Goal: Task Accomplishment & Management: Manage account settings

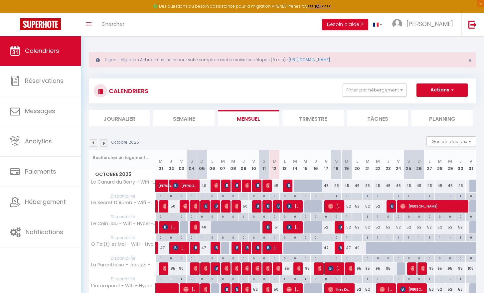
click at [36, 54] on span "Calendriers" at bounding box center [42, 51] width 34 height 8
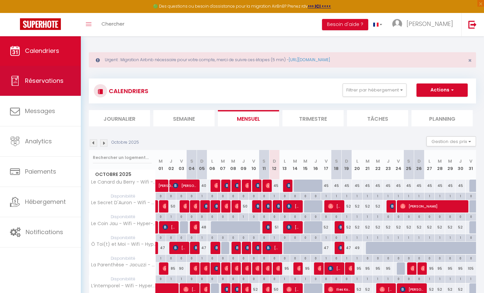
click at [33, 82] on span "Réservations" at bounding box center [44, 81] width 39 height 8
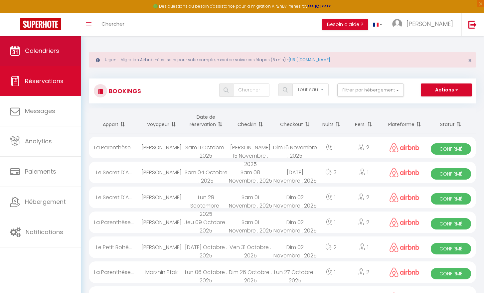
click at [43, 53] on span "Calendriers" at bounding box center [42, 51] width 34 height 8
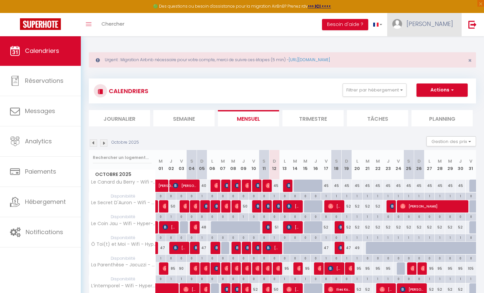
click at [439, 23] on span "[PERSON_NAME]" at bounding box center [430, 24] width 47 height 8
click at [425, 47] on link "Paramètres" at bounding box center [434, 46] width 49 height 11
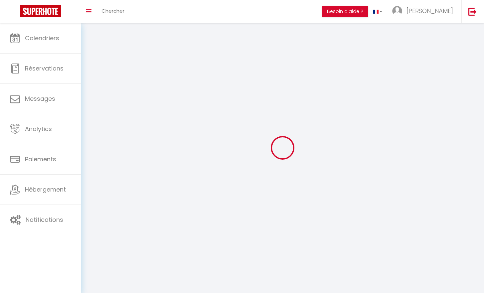
select select
type input "[PERSON_NAME]"
type input "Lapis"
type input "0634137036"
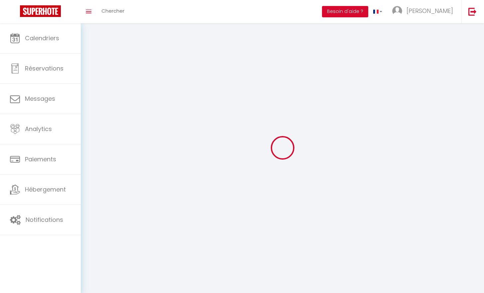
type input "[STREET_ADDRESS]"
type input "18570"
type input "La Chapelle Saint ursin"
type input "ShdQfOEKGLpm1yjTOL5yf8LL6"
type input "47JFMRdREAekJfuZois2eUNeD"
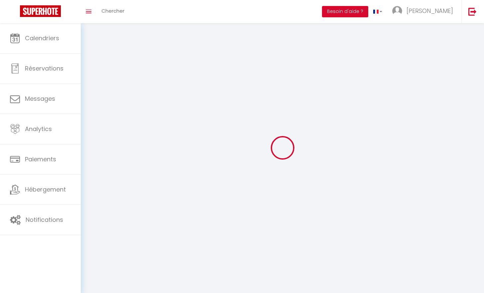
type input "[URL][DOMAIN_NAME]"
select select "28"
select select "fr"
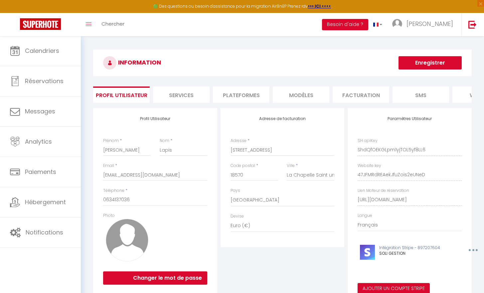
click at [245, 91] on li "Plateformes" at bounding box center [241, 95] width 57 height 16
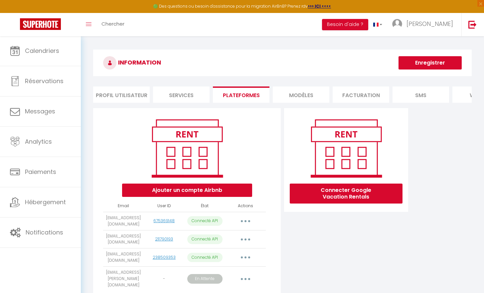
click at [244, 223] on button "button" at bounding box center [245, 221] width 19 height 11
click at [231, 242] on link "Importer les appartements" at bounding box center [216, 236] width 74 height 11
select select "65561"
select select "65562"
select select "65563"
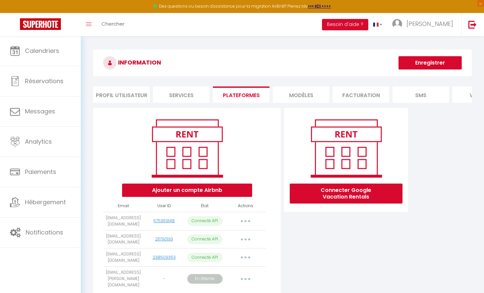
select select "68348"
select select "77141"
select select "78409"
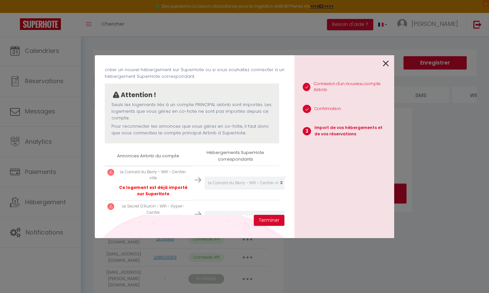
scroll to position [33, 0]
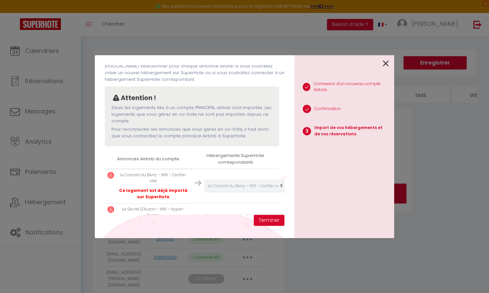
click at [385, 67] on icon at bounding box center [386, 64] width 6 height 10
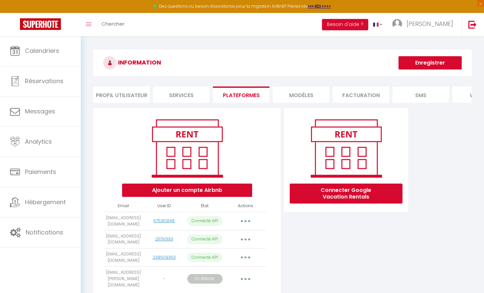
click at [223, 197] on button "Ajouter un compte Airbnb" at bounding box center [187, 190] width 130 height 13
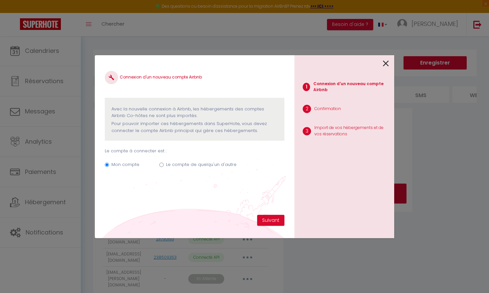
click at [172, 163] on label "Le compte de quelqu'un d'autre" at bounding box center [201, 164] width 71 height 7
click at [164, 163] on input "Le compte de quelqu'un d'autre" at bounding box center [161, 165] width 4 height 4
radio input "true"
radio input "false"
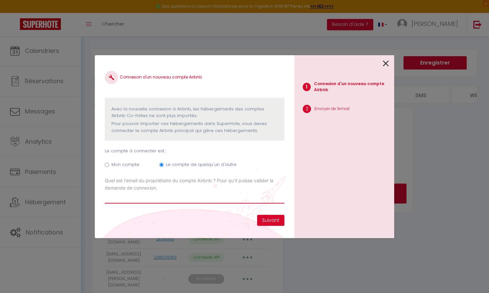
type input "[EMAIL_ADDRESS][DOMAIN_NAME]"
click at [266, 222] on button "Suivant" at bounding box center [270, 220] width 27 height 11
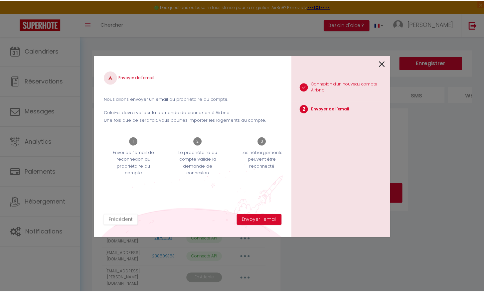
scroll to position [0, 10]
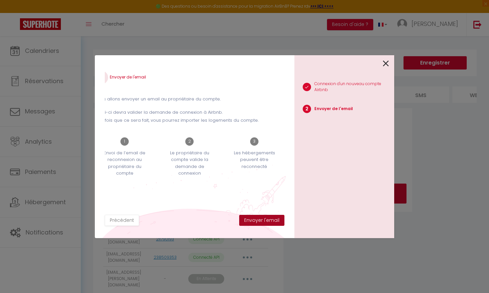
click at [267, 221] on button "Envoyer l'email" at bounding box center [261, 220] width 45 height 11
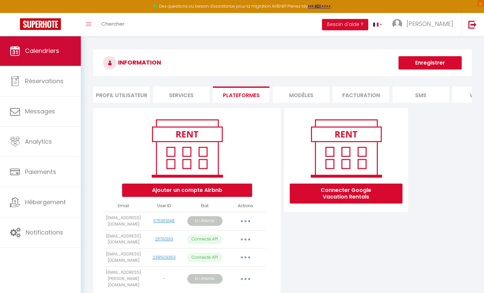
click at [47, 60] on link "Calendriers" at bounding box center [40, 51] width 81 height 30
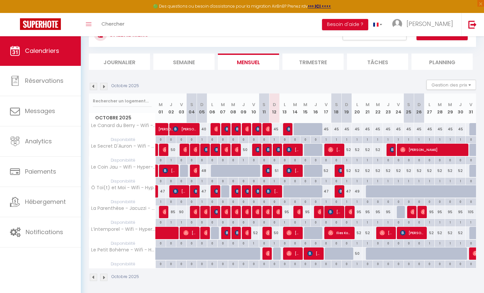
scroll to position [58, 0]
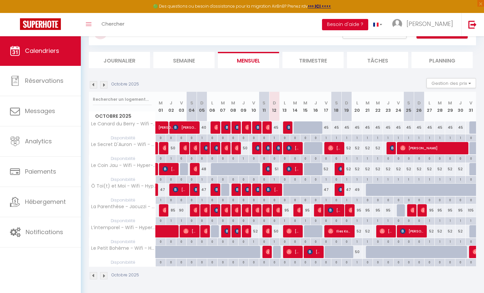
click at [368, 22] on button "Besoin d'aide ?" at bounding box center [345, 24] width 46 height 11
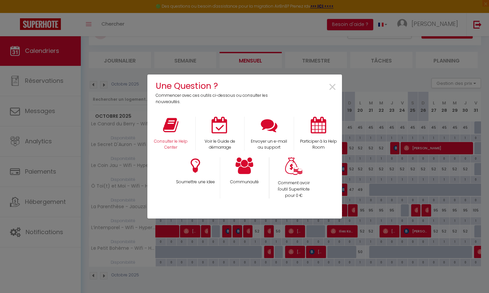
click at [185, 134] on div "Consulter le Help Center" at bounding box center [170, 134] width 49 height 34
click at [174, 129] on icon at bounding box center [170, 125] width 15 height 17
click at [335, 88] on span "×" at bounding box center [332, 87] width 9 height 21
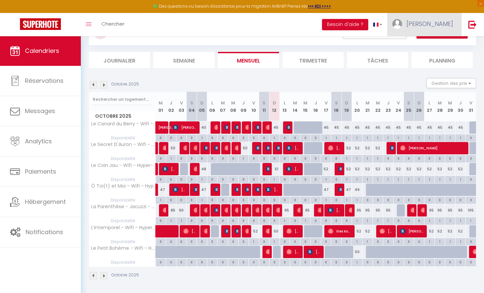
click at [402, 23] on img at bounding box center [397, 24] width 10 height 10
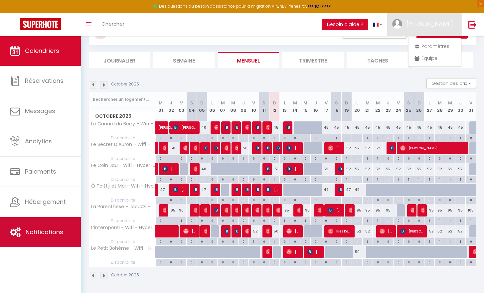
click at [34, 232] on span "Notifications" at bounding box center [45, 232] width 38 height 8
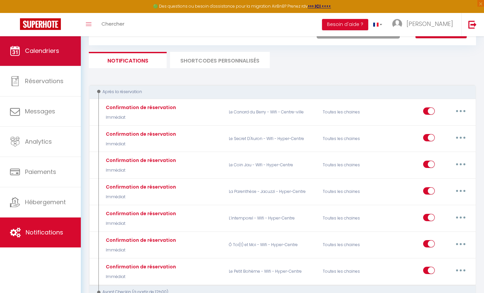
click at [23, 48] on link "Calendriers" at bounding box center [40, 51] width 81 height 30
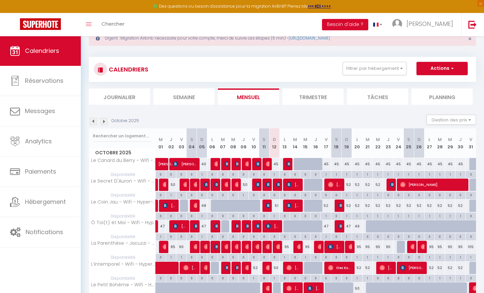
scroll to position [21, 0]
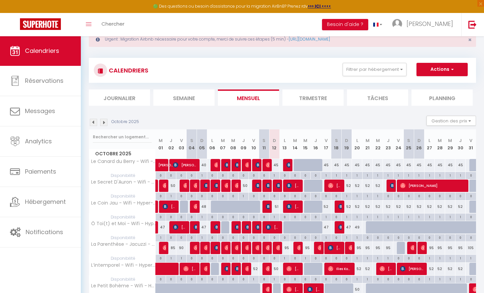
click at [42, 23] on img at bounding box center [40, 24] width 41 height 12
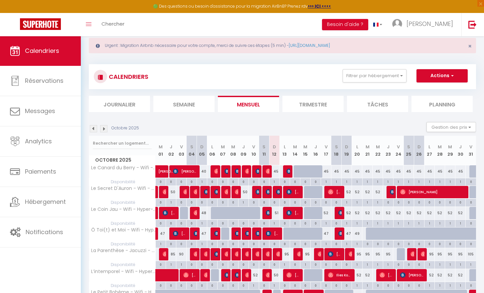
scroll to position [0, 0]
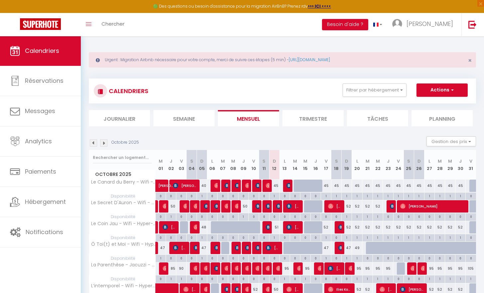
click at [298, 184] on div at bounding box center [299, 186] width 10 height 13
type input "45"
type input "Mar 14 Octobre 2025"
type input "Mer 15 Octobre 2025"
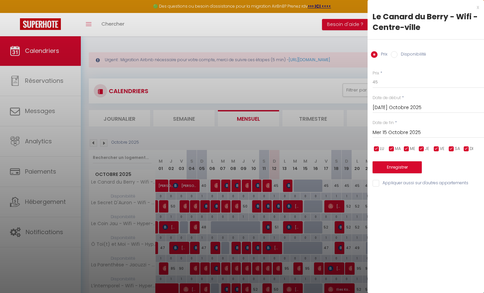
click at [392, 53] on input "Disponibilité" at bounding box center [394, 54] width 7 height 7
radio input "true"
radio input "false"
click at [387, 170] on button "Enregistrer" at bounding box center [397, 168] width 49 height 12
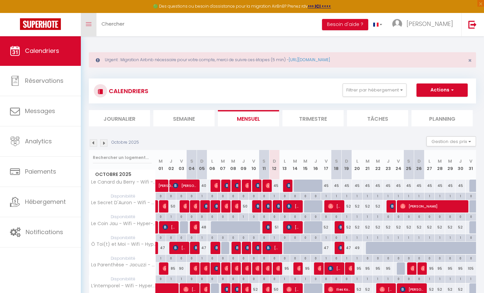
click at [89, 23] on icon "Toggle menubar" at bounding box center [89, 24] width 6 height 4
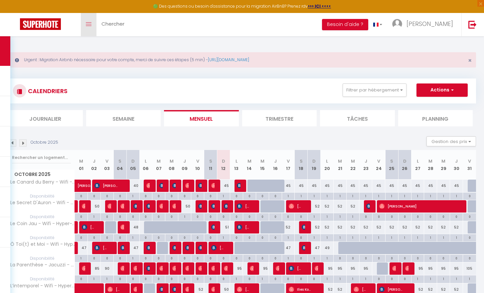
click at [89, 23] on icon "Toggle menubar" at bounding box center [89, 24] width 6 height 4
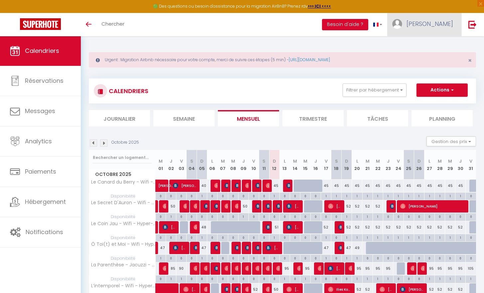
click at [432, 24] on link "[PERSON_NAME]" at bounding box center [424, 24] width 74 height 23
click at [435, 48] on link "Paramètres" at bounding box center [434, 46] width 49 height 11
select select "28"
select select "fr"
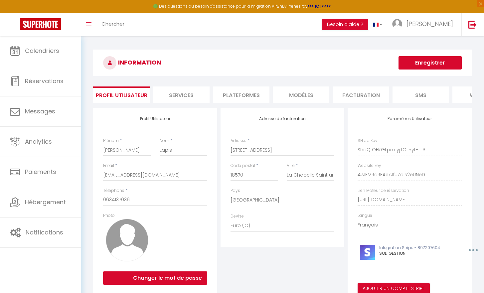
click at [254, 92] on li "Plateformes" at bounding box center [241, 95] width 57 height 16
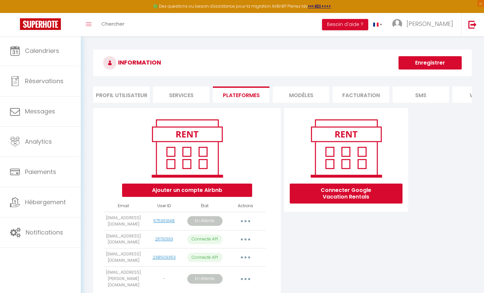
click at [243, 224] on button "button" at bounding box center [245, 221] width 19 height 11
click at [286, 236] on div "Connecter Google Vacation Rentals" at bounding box center [345, 208] width 127 height 200
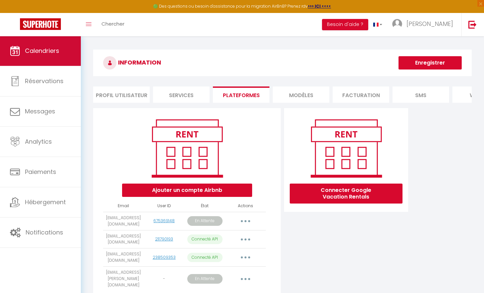
click at [41, 58] on link "Calendriers" at bounding box center [40, 51] width 81 height 30
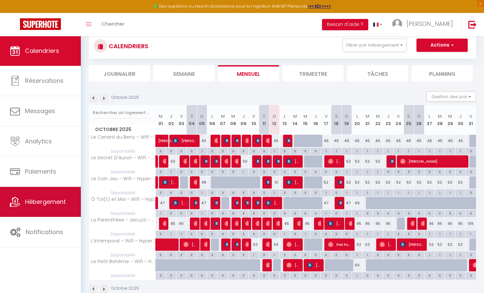
scroll to position [58, 0]
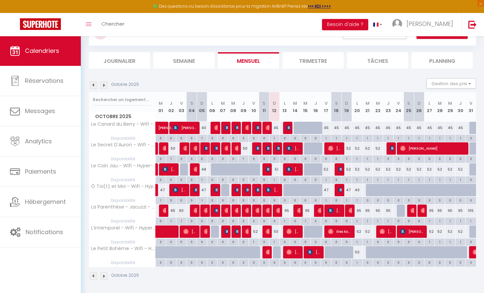
click at [372, 256] on div at bounding box center [371, 252] width 10 height 13
type input "50"
type input "Mar 21 Octobre 2025"
type input "Mer 22 Octobre 2025"
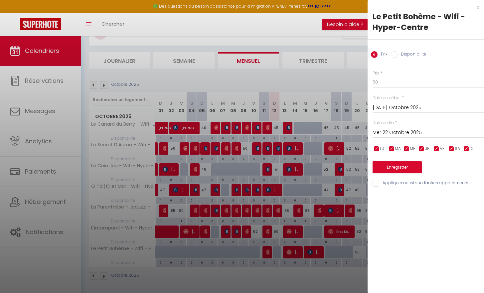
click at [396, 55] on input "Disponibilité" at bounding box center [394, 54] width 7 height 7
radio input "true"
radio input "false"
click at [384, 169] on button "Enregistrer" at bounding box center [397, 168] width 49 height 12
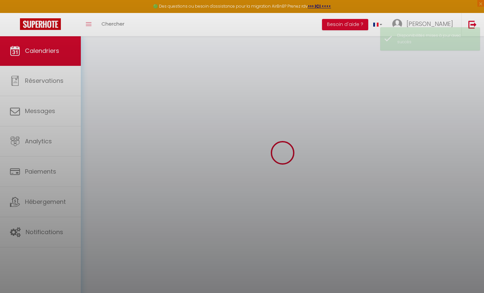
scroll to position [36, 0]
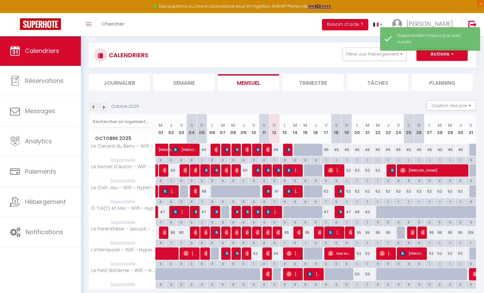
click at [378, 273] on div at bounding box center [381, 274] width 10 height 13
select select "1"
type input "Mer 22 Octobre 2025"
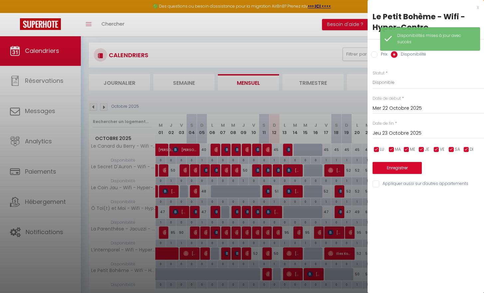
click at [392, 130] on input "Jeu 23 Octobre 2025" at bounding box center [428, 133] width 111 height 9
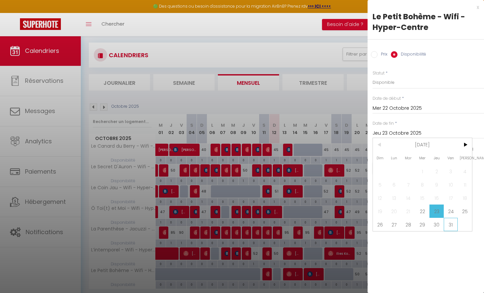
click at [451, 226] on span "31" at bounding box center [451, 224] width 14 height 13
type input "Ven 31 Octobre 2025"
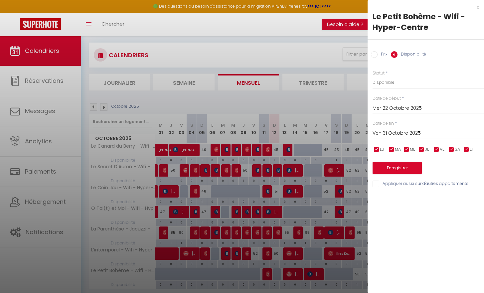
click at [416, 167] on button "Enregistrer" at bounding box center [397, 168] width 49 height 12
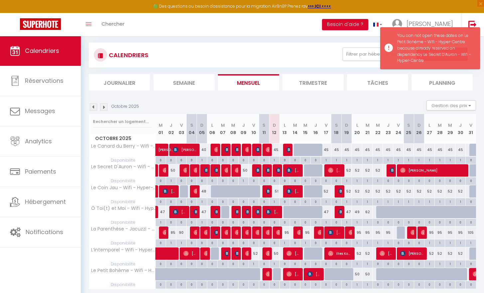
click at [351, 270] on div at bounding box center [347, 274] width 10 height 13
type input "Dim 19 Octobre 2025"
type input "Lun 20 Octobre 2025"
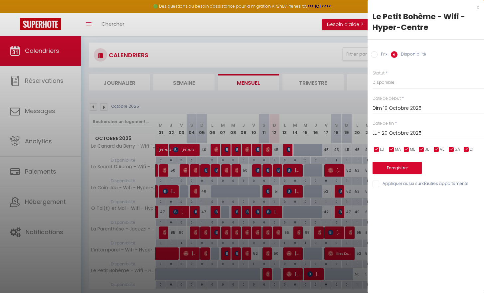
click at [380, 167] on button "Enregistrer" at bounding box center [397, 168] width 49 height 12
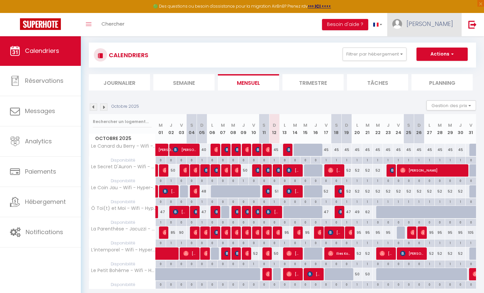
click at [443, 18] on link "[PERSON_NAME]" at bounding box center [424, 24] width 74 height 23
click at [425, 47] on link "Paramètres" at bounding box center [434, 46] width 49 height 11
select select "28"
select select "fr"
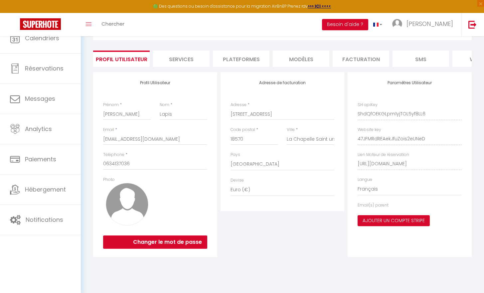
scroll to position [13, 0]
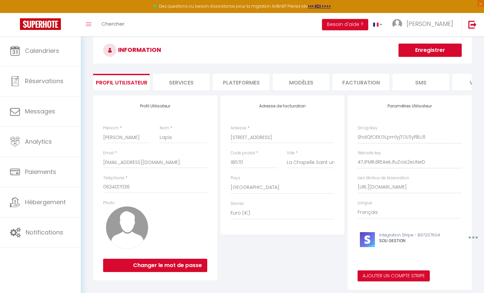
click at [209, 80] on li "Services" at bounding box center [181, 82] width 57 height 16
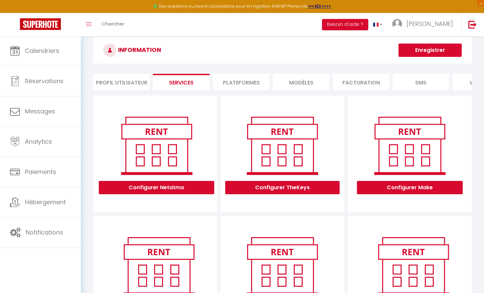
click at [145, 83] on li "Profil Utilisateur" at bounding box center [121, 82] width 57 height 16
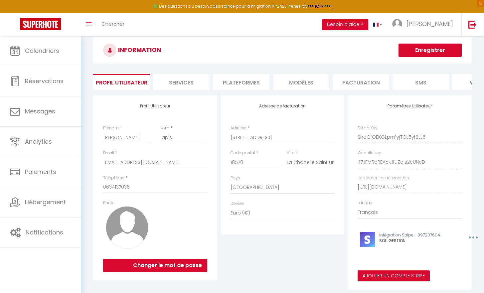
scroll to position [12, 0]
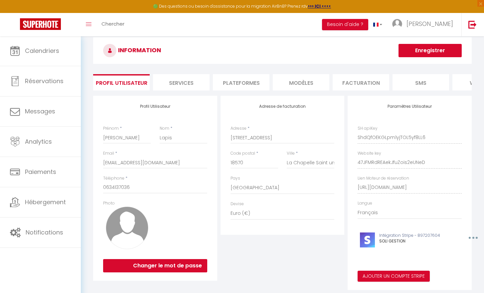
click at [179, 78] on li "Services" at bounding box center [181, 82] width 57 height 16
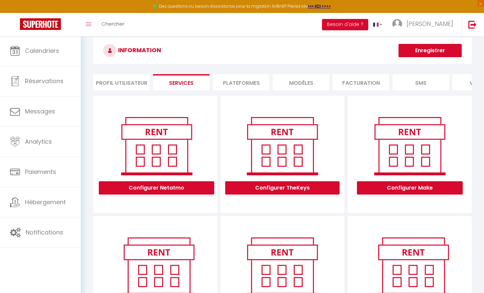
click at [223, 78] on li "Plateformes" at bounding box center [241, 82] width 57 height 16
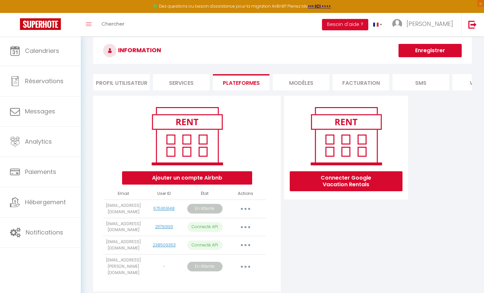
click at [279, 84] on li "MODÈLES" at bounding box center [301, 82] width 57 height 16
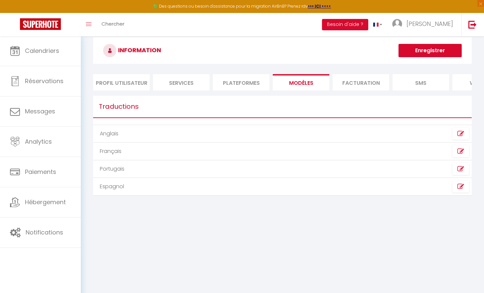
click at [350, 82] on li "Facturation" at bounding box center [361, 82] width 57 height 16
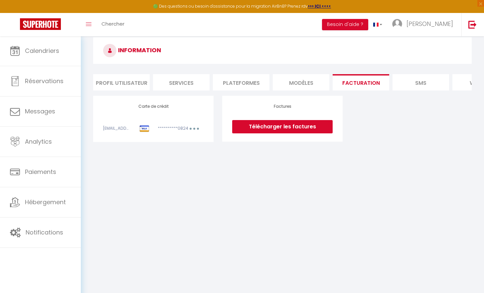
click at [403, 82] on li "SMS" at bounding box center [421, 82] width 57 height 16
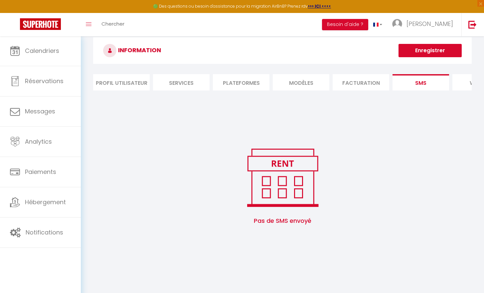
click at [457, 87] on li "website" at bounding box center [480, 82] width 57 height 16
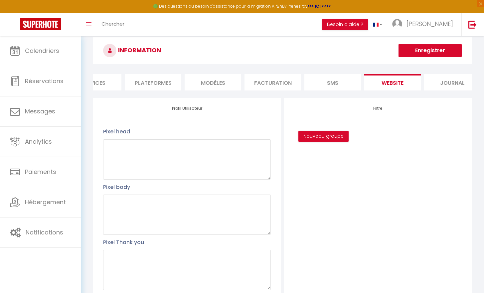
scroll to position [0, 97]
click at [458, 85] on li "Journal" at bounding box center [443, 82] width 57 height 16
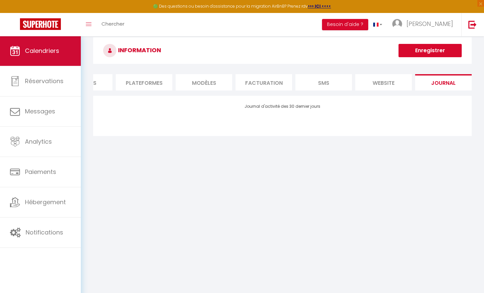
click at [55, 54] on span "Calendriers" at bounding box center [42, 51] width 34 height 8
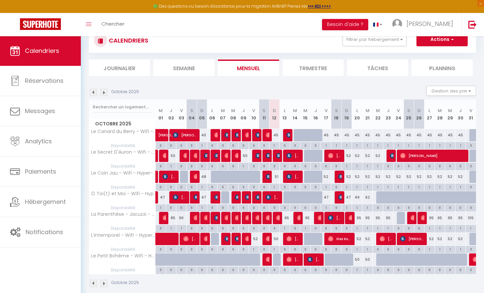
scroll to position [52, 0]
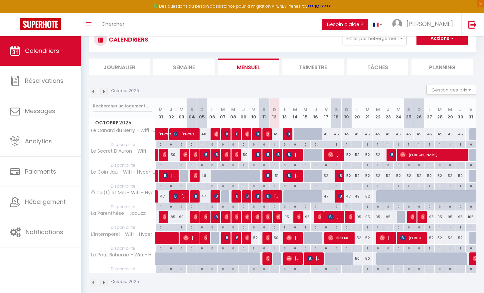
scroll to position [13, 0]
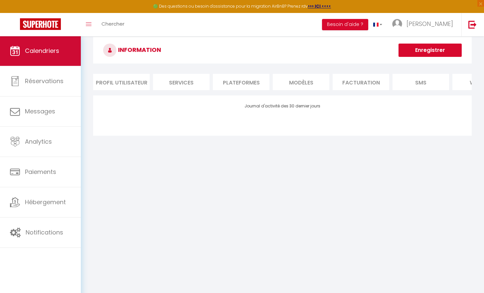
click at [66, 59] on link "Calendriers" at bounding box center [40, 51] width 81 height 30
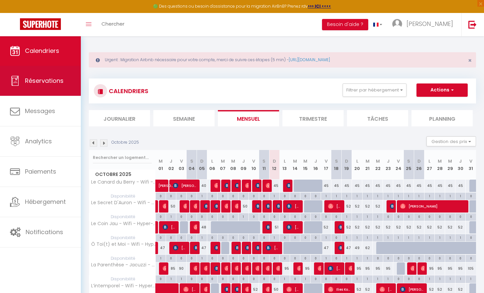
click at [51, 90] on link "Réservations" at bounding box center [40, 81] width 81 height 30
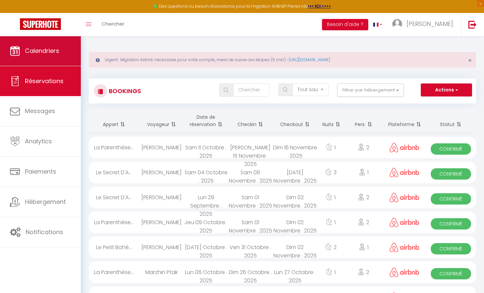
click at [48, 55] on link "Calendriers" at bounding box center [40, 51] width 81 height 30
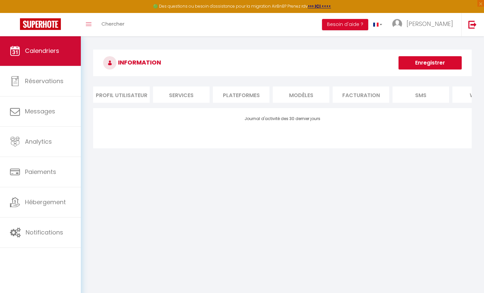
click at [21, 62] on link "Calendriers" at bounding box center [40, 51] width 81 height 30
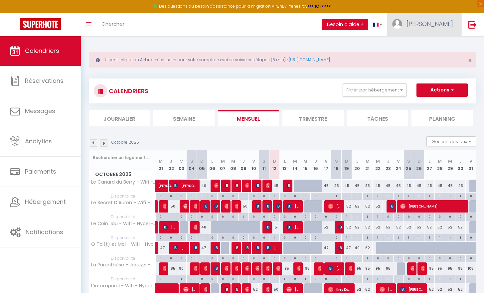
click at [438, 25] on span "[PERSON_NAME]" at bounding box center [430, 24] width 47 height 8
click at [425, 46] on link "Paramètres" at bounding box center [434, 46] width 49 height 11
select select "28"
select select "fr"
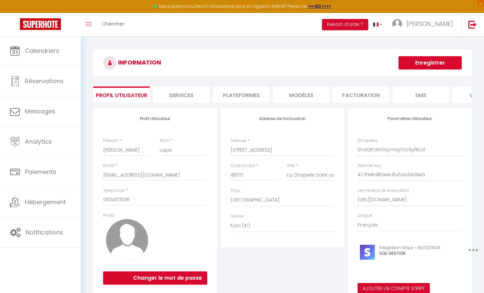
click at [244, 99] on li "Plateformes" at bounding box center [241, 95] width 57 height 16
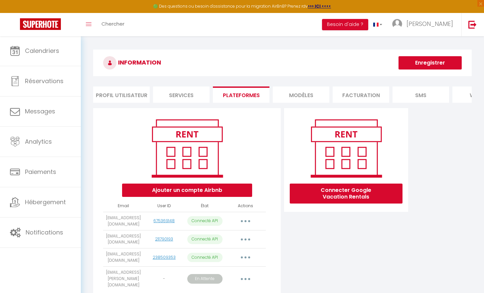
click at [244, 224] on button "button" at bounding box center [245, 221] width 19 height 11
click at [241, 242] on link "Importer les appartements" at bounding box center [216, 236] width 74 height 11
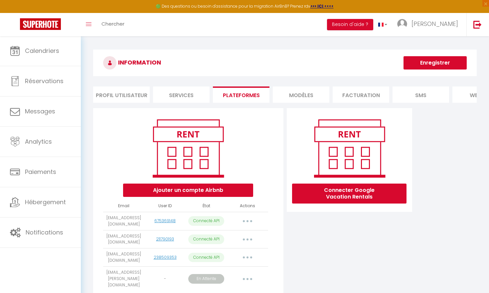
select select "65561"
select select "65562"
select select "65563"
select select "68348"
select select "77141"
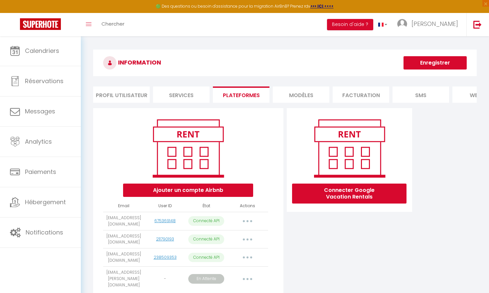
select select "78409"
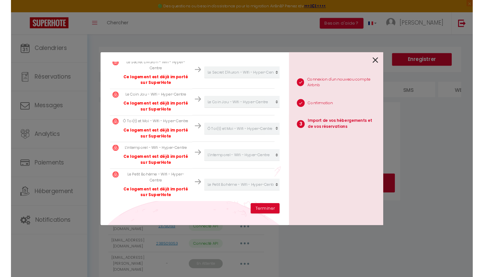
scroll to position [183, 0]
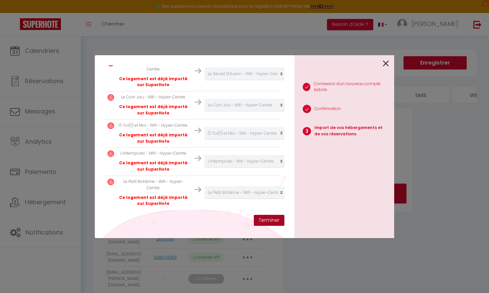
click at [273, 223] on button "Terminer" at bounding box center [269, 220] width 31 height 11
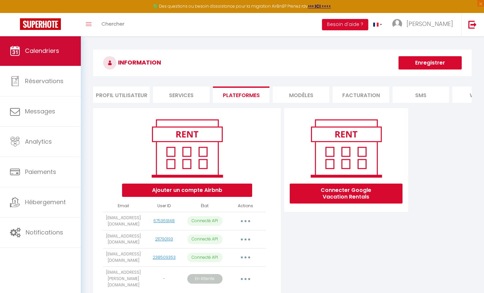
click at [29, 57] on link "Calendriers" at bounding box center [40, 51] width 81 height 30
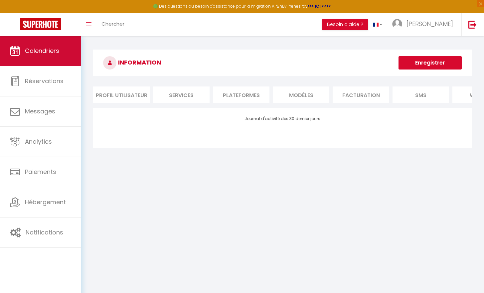
click at [40, 56] on link "Calendriers" at bounding box center [40, 51] width 81 height 30
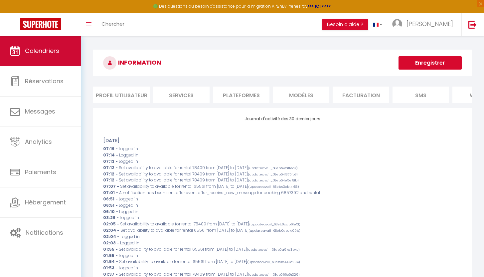
click at [37, 45] on link "Calendriers" at bounding box center [40, 51] width 81 height 30
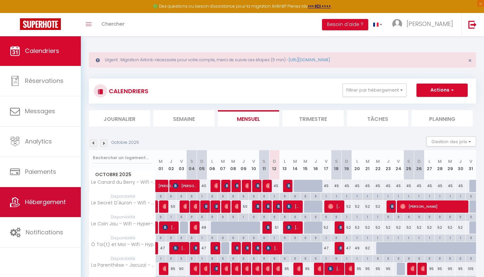
click at [37, 198] on span "Hébergement" at bounding box center [45, 202] width 41 height 8
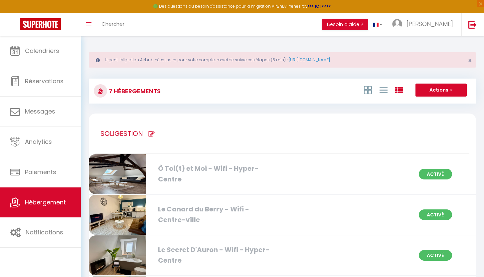
click at [398, 93] on icon at bounding box center [399, 90] width 8 height 8
click at [125, 135] on h1 "SOLIGESTION" at bounding box center [121, 133] width 43 height 40
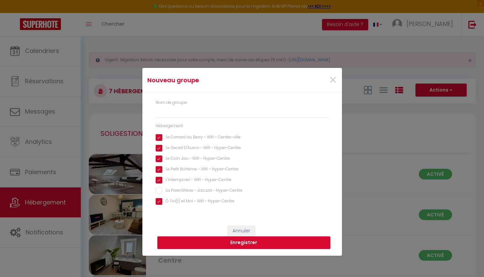
type input "SOLIGESTION"
checkbox Centre-ville "true"
checkbox Hyper-Centre "true"
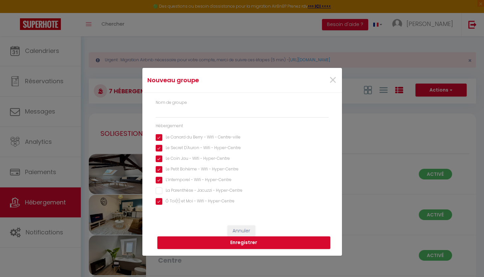
checkbox Hyper-Centre "true"
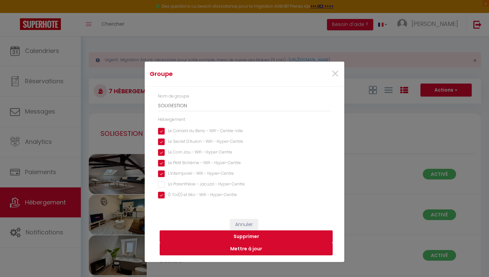
click at [245, 248] on button "Mettre à jour" at bounding box center [246, 249] width 173 height 13
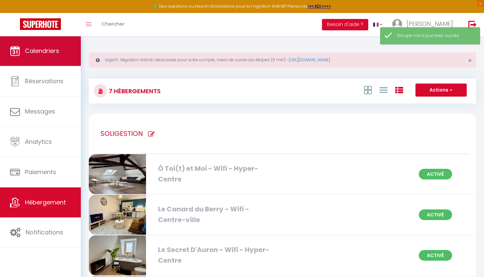
click at [47, 51] on span "Calendriers" at bounding box center [42, 51] width 34 height 8
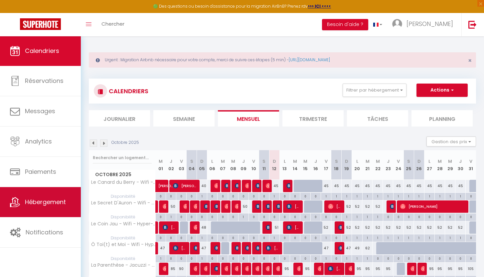
click at [59, 203] on span "Hébergement" at bounding box center [45, 202] width 41 height 8
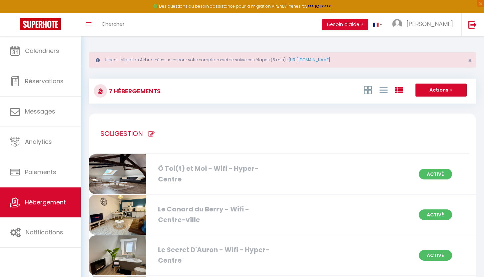
click at [399, 87] on icon at bounding box center [399, 90] width 8 height 8
click at [399, 90] on icon at bounding box center [399, 90] width 8 height 8
click at [139, 133] on h1 "SOLIGESTION" at bounding box center [121, 133] width 43 height 40
type input "SOLIGESTION"
checkbox Centre-ville "true"
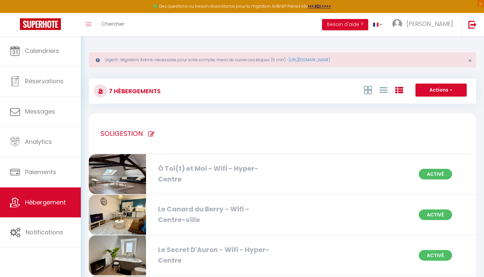
checkbox Hyper-Centre "true"
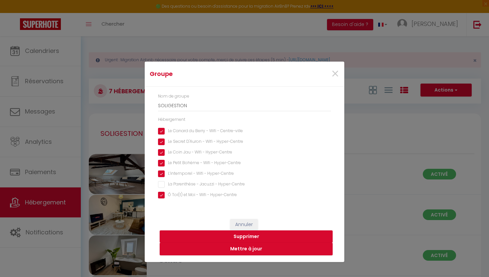
click at [160, 174] on Hyper-Centre "L’intemporel - Wifi - Hyper-Centre" at bounding box center [244, 173] width 173 height 7
checkbox Hyper-Centre "true"
click at [162, 164] on Hyper-Centre "Le Petit Bohème - Wifi - Hyper-Centre" at bounding box center [244, 163] width 173 height 7
checkbox Hyper-Centre "false"
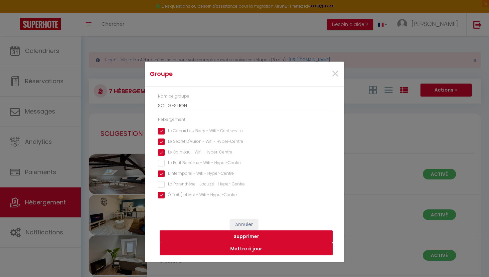
click at [250, 250] on button "Mettre à jour" at bounding box center [246, 249] width 173 height 13
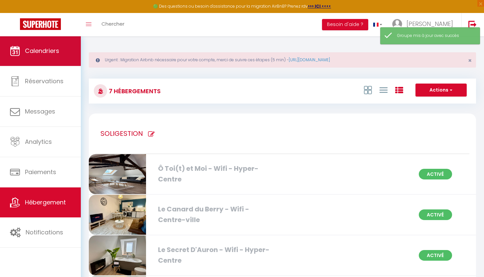
click at [45, 63] on link "Calendriers" at bounding box center [40, 51] width 81 height 30
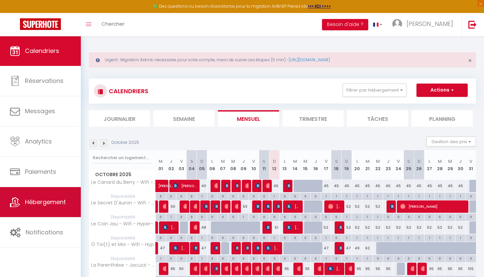
click at [40, 201] on span "Hébergement" at bounding box center [45, 202] width 41 height 8
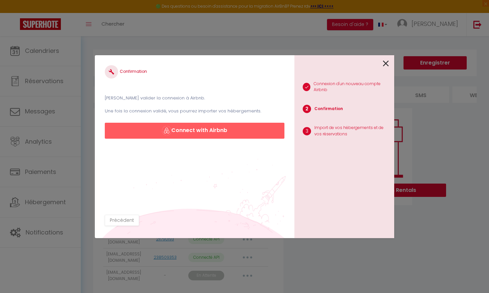
click at [199, 131] on button "Connect with Airbnb" at bounding box center [195, 131] width 180 height 16
click at [234, 129] on button "Connect with Airbnb" at bounding box center [195, 131] width 180 height 16
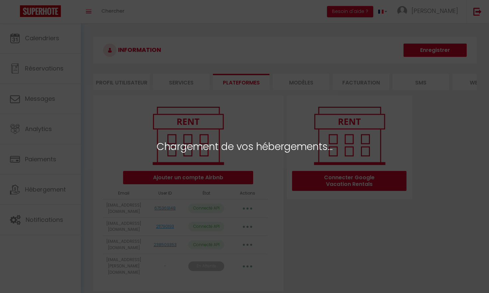
select select "65561"
select select "65562"
select select "65563"
select select "68348"
select select "77141"
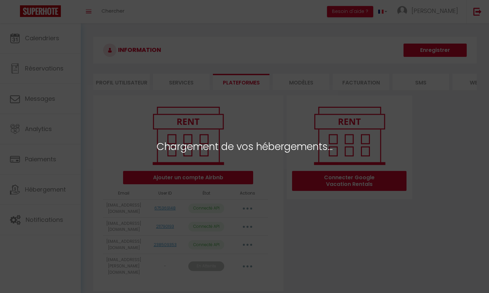
select select "78409"
select select "75973"
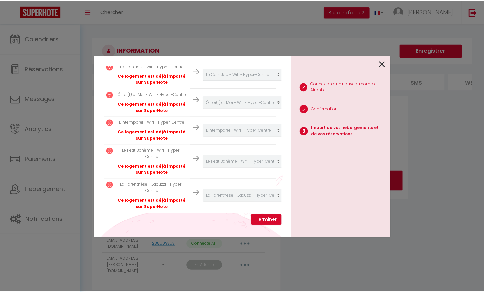
scroll to position [211, 0]
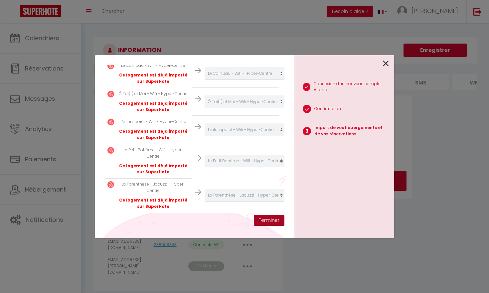
click at [270, 222] on button "Terminer" at bounding box center [269, 220] width 31 height 11
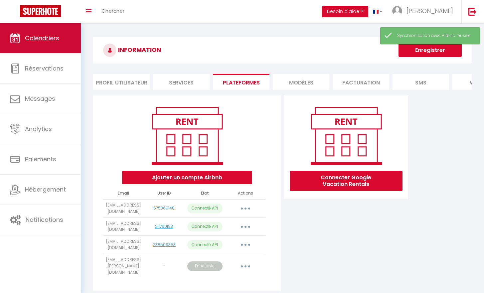
click at [62, 41] on link "Calendriers" at bounding box center [40, 38] width 81 height 30
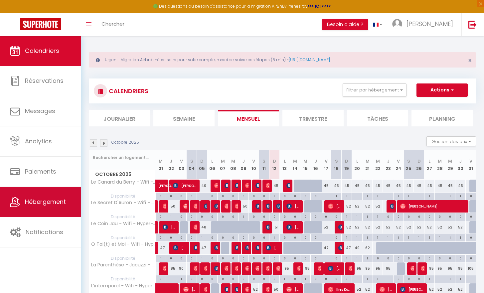
click at [35, 205] on span "Hébergement" at bounding box center [45, 202] width 41 height 8
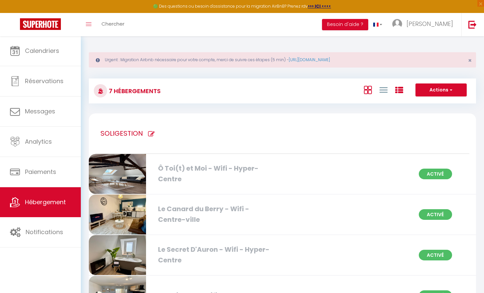
click at [365, 91] on icon at bounding box center [368, 90] width 8 height 8
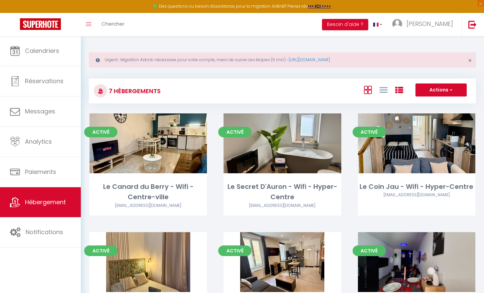
click at [399, 92] on icon at bounding box center [399, 90] width 8 height 8
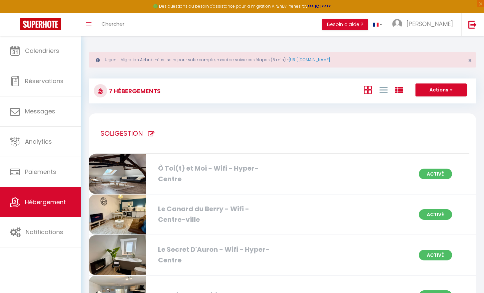
click at [366, 91] on icon at bounding box center [368, 90] width 8 height 8
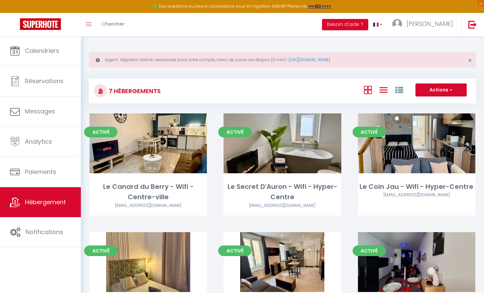
click at [380, 91] on icon at bounding box center [384, 90] width 8 height 8
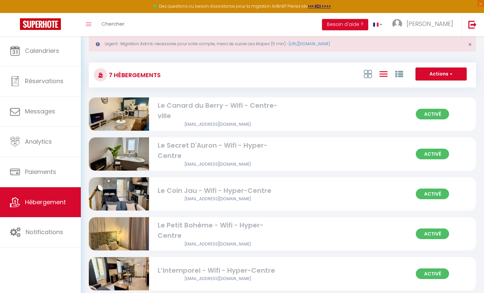
scroll to position [0, 0]
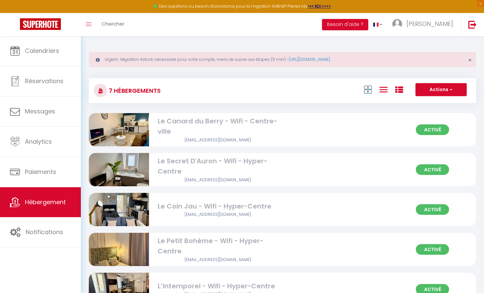
click at [398, 88] on icon at bounding box center [399, 90] width 8 height 8
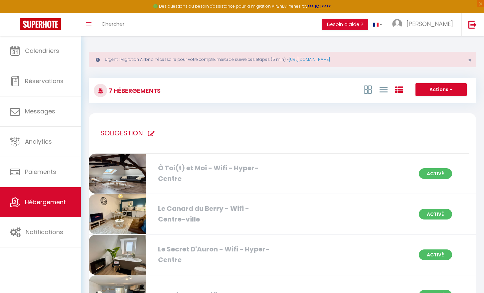
click at [121, 133] on h1 "SOLIGESTION" at bounding box center [121, 133] width 43 height 40
type input "SOLIGESTION"
checkbox Centre-ville "true"
checkbox Hyper-Centre "true"
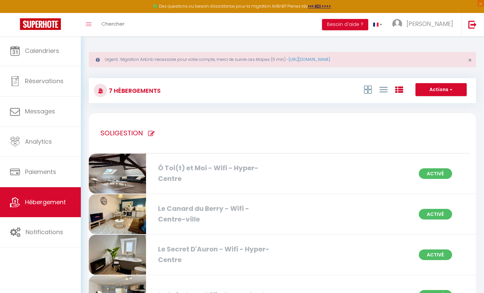
checkbox Hyper-Centre "true"
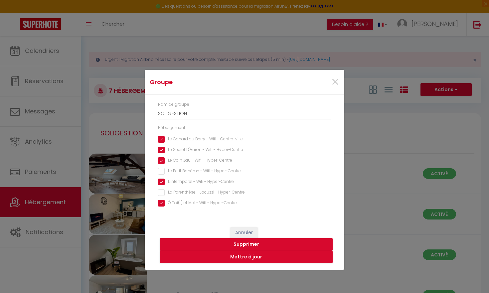
click at [163, 172] on Hyper-Centre "Le Petit Bohème - Wifi - Hyper-Centre" at bounding box center [244, 171] width 173 height 7
checkbox Hyper-Centre "true"
click at [246, 257] on button "Mettre à jour" at bounding box center [246, 257] width 173 height 13
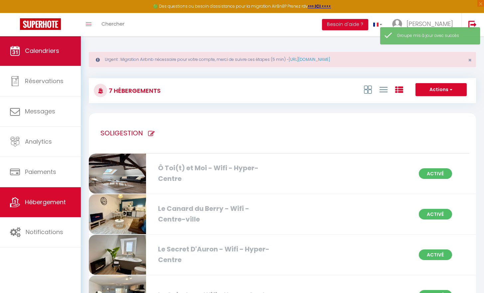
click at [27, 50] on span "Calendriers" at bounding box center [42, 51] width 34 height 8
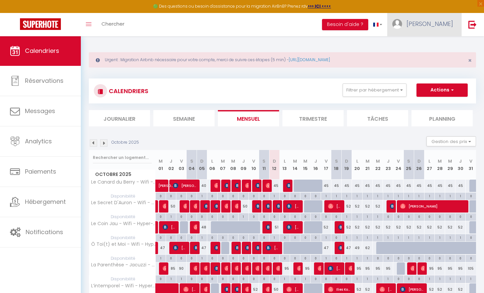
click at [435, 25] on span "[PERSON_NAME]" at bounding box center [430, 24] width 47 height 8
click at [423, 48] on link "Paramètres" at bounding box center [434, 46] width 49 height 11
select select "28"
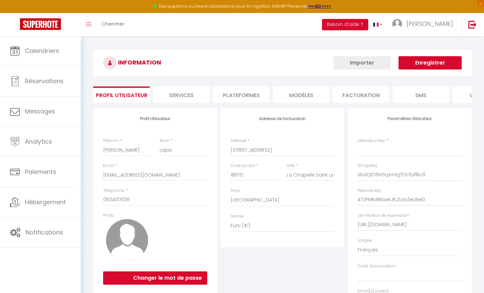
type input "ShdQfOEKGLpm1yjTOL5yf8LL6"
type input "47JFMRdREAekJfuZois2eUNeD"
type input "[URL][DOMAIN_NAME]"
select select "fr"
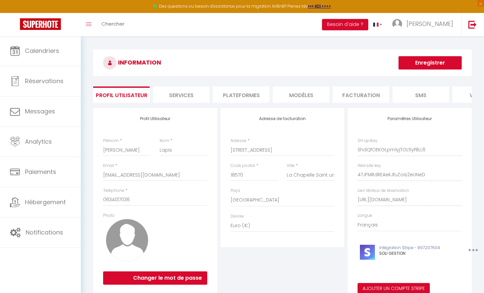
click at [243, 97] on li "Plateformes" at bounding box center [241, 95] width 57 height 16
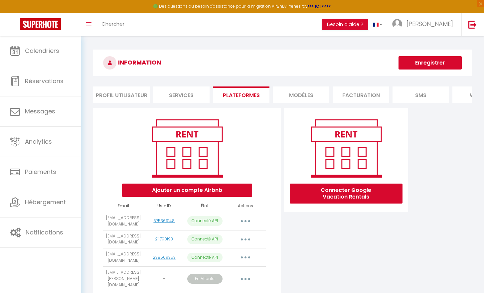
click at [247, 225] on button "button" at bounding box center [245, 221] width 19 height 11
click at [237, 242] on link "Importer les appartements" at bounding box center [216, 236] width 74 height 11
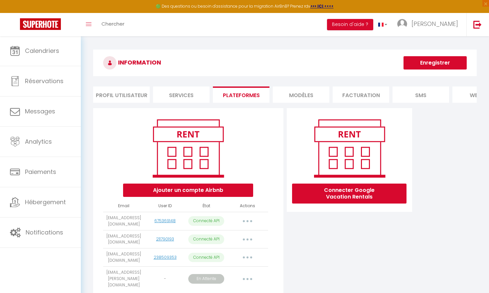
select select "65561"
select select "65562"
select select "65563"
select select "68348"
select select "77141"
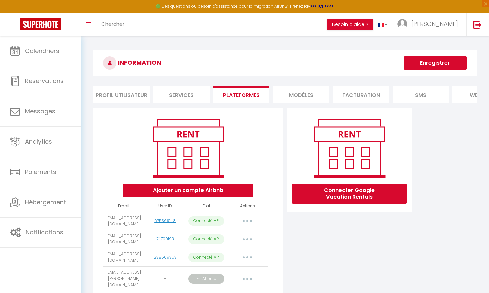
select select "78409"
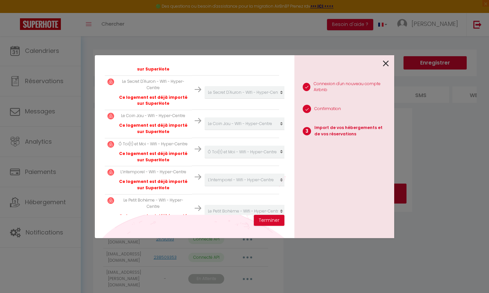
scroll to position [183, 0]
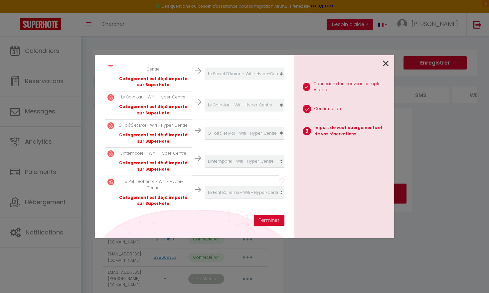
click at [386, 65] on icon at bounding box center [386, 64] width 6 height 10
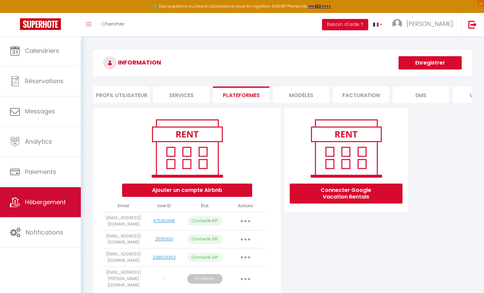
click at [41, 199] on span "Hébergement" at bounding box center [45, 202] width 41 height 8
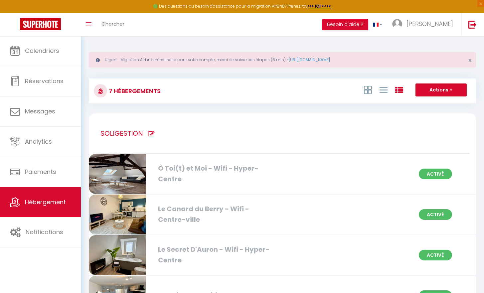
click at [138, 134] on h1 "SOLIGESTION" at bounding box center [121, 133] width 43 height 40
type input "SOLIGESTION"
checkbox Centre-ville "true"
checkbox Hyper-Centre "true"
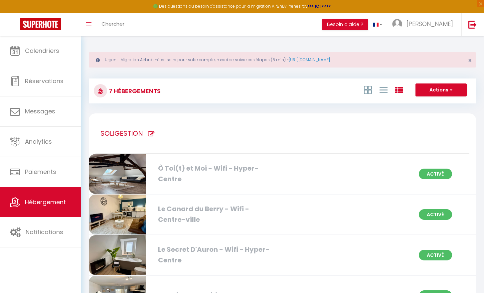
checkbox Hyper-Centre "true"
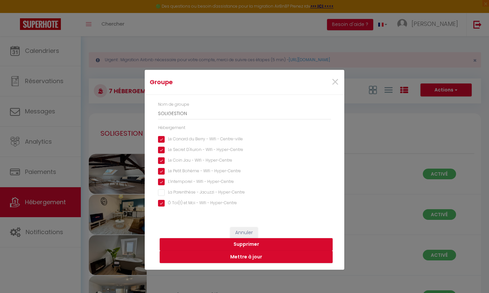
click at [161, 170] on Hyper-Centre "Le Petit Bohème - Wifi - Hyper-Centre" at bounding box center [244, 171] width 173 height 7
checkbox Hyper-Centre "false"
click at [223, 259] on button "Mettre à jour" at bounding box center [246, 257] width 173 height 13
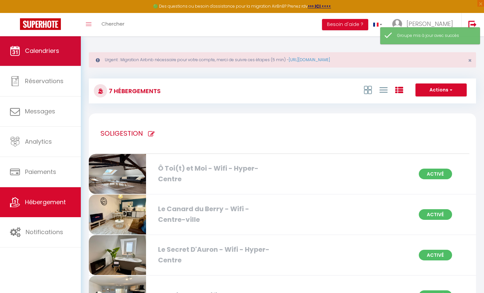
click at [48, 53] on span "Calendriers" at bounding box center [42, 51] width 34 height 8
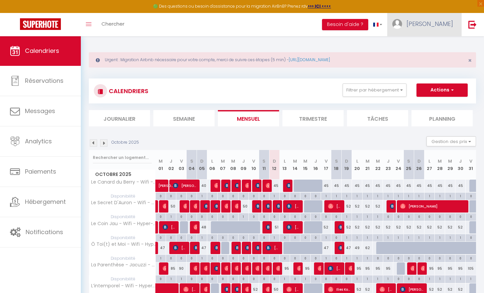
click at [402, 22] on img at bounding box center [397, 24] width 10 height 10
click at [434, 45] on link "Paramètres" at bounding box center [434, 46] width 49 height 11
select select "28"
select select "fr"
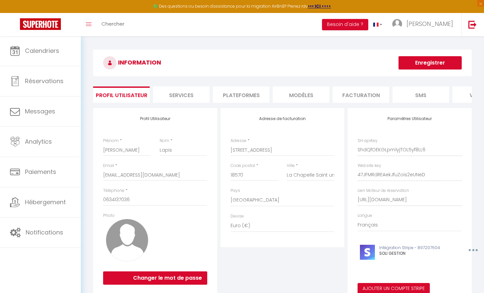
click at [230, 96] on li "Plateformes" at bounding box center [241, 95] width 57 height 16
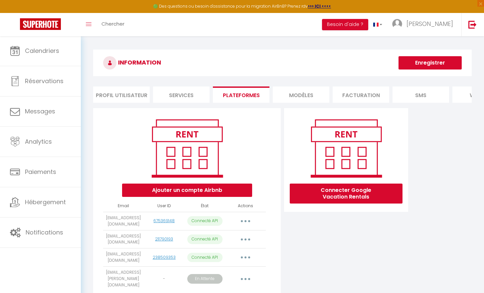
click at [243, 225] on button "button" at bounding box center [245, 221] width 19 height 11
click at [239, 241] on link "Importer les appartements" at bounding box center [216, 236] width 74 height 11
select select "65561"
select select "65562"
select select "65563"
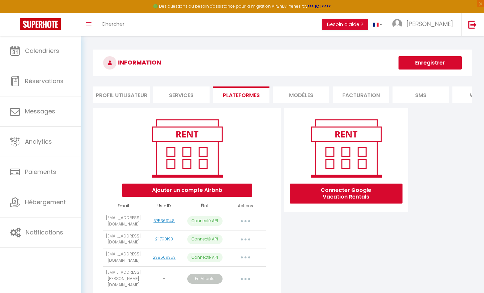
select select "68348"
select select "77141"
select select "78409"
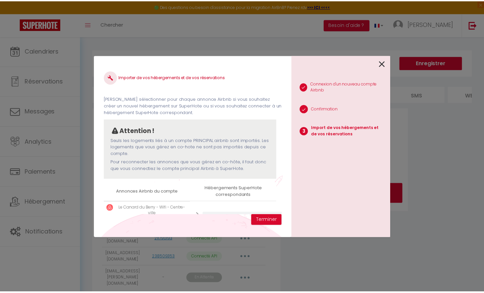
scroll to position [183, 0]
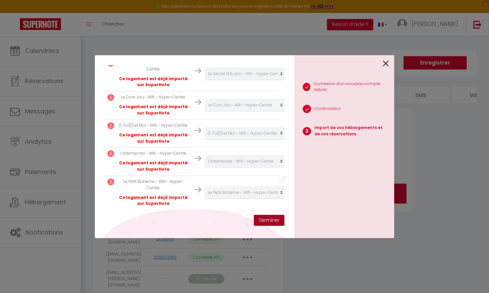
click at [270, 223] on button "Terminer" at bounding box center [269, 220] width 31 height 11
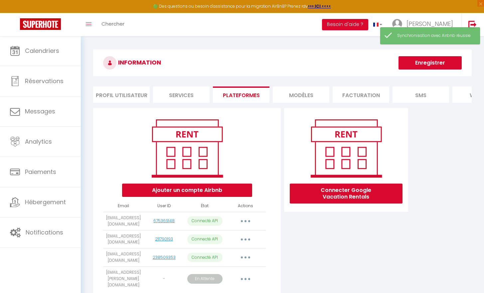
click at [247, 226] on button "button" at bounding box center [245, 221] width 19 height 11
click at [104, 166] on div "Ajouter un compte Airbnb" at bounding box center [187, 156] width 176 height 81
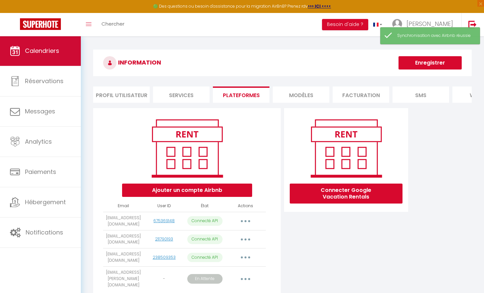
click at [32, 46] on link "Calendriers" at bounding box center [40, 51] width 81 height 30
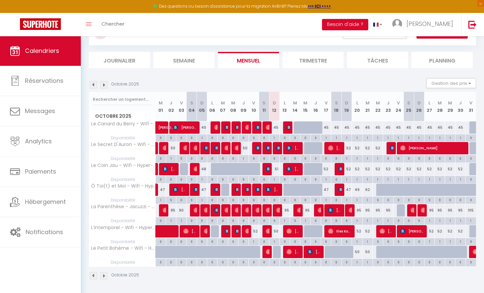
scroll to position [58, 0]
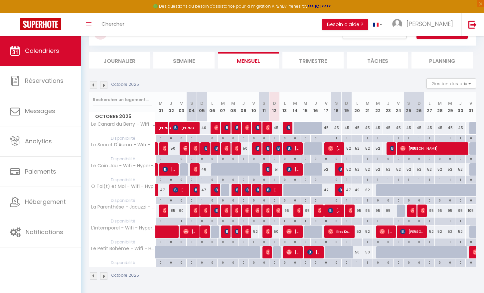
click at [317, 251] on span "[PERSON_NAME]" at bounding box center [314, 252] width 14 height 13
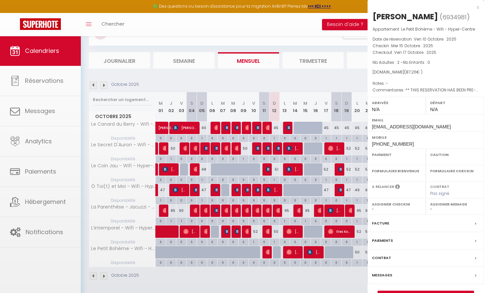
select select "OK"
select select "KO"
select select "0"
select select "1"
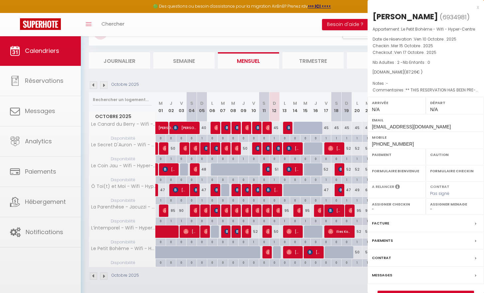
select select
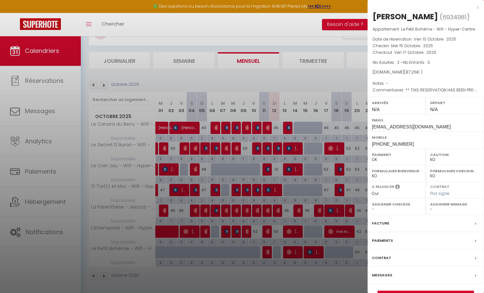
click at [311, 280] on div at bounding box center [242, 146] width 484 height 293
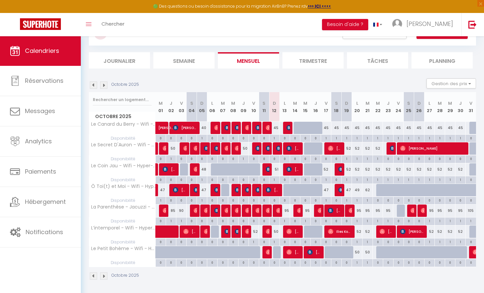
click at [222, 171] on div at bounding box center [226, 173] width 10 height 13
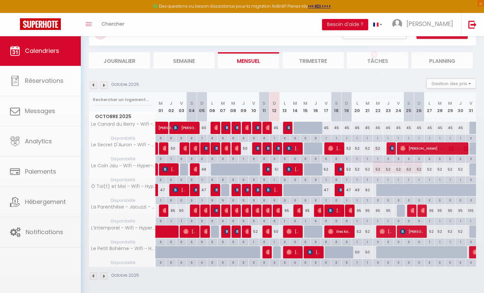
type input "52"
type input "[DATE] Octobre 2025"
type input "Mer 08 Octobre 2025"
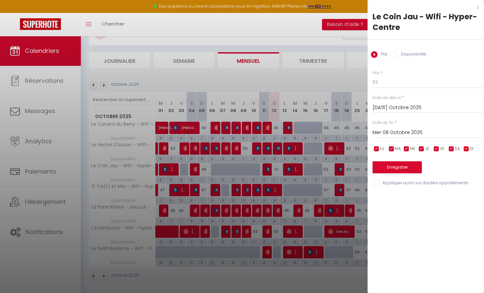
click at [294, 78] on div at bounding box center [242, 146] width 484 height 293
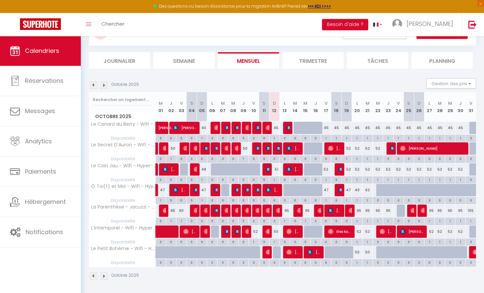
click at [33, 52] on span "Calendriers" at bounding box center [42, 51] width 34 height 8
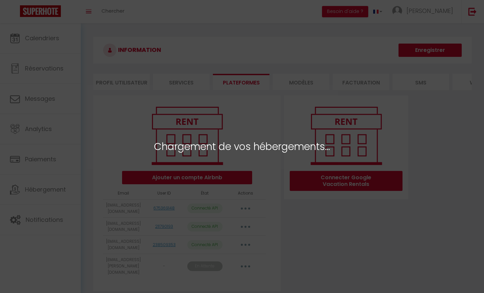
select select "65561"
select select "65562"
select select "65563"
select select "68348"
select select "77141"
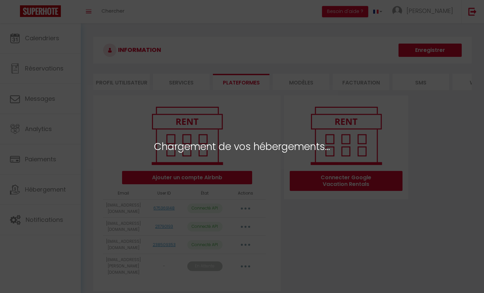
select select "78409"
select select "75973"
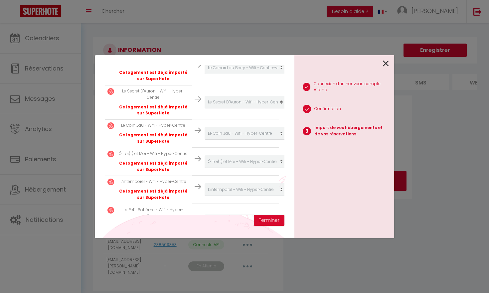
scroll to position [216, 0]
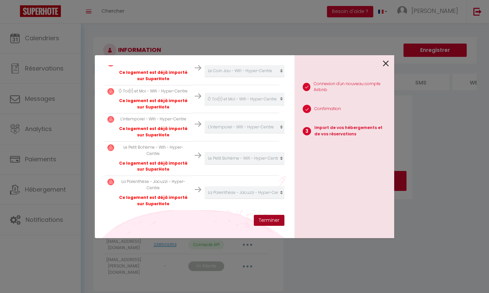
click at [263, 223] on button "Terminer" at bounding box center [269, 220] width 31 height 11
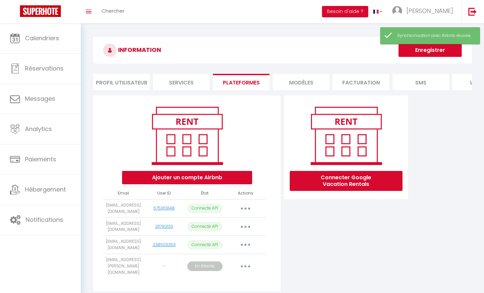
click at [248, 212] on button "button" at bounding box center [245, 208] width 19 height 11
click at [242, 229] on link "Importer les appartements" at bounding box center [216, 223] width 74 height 11
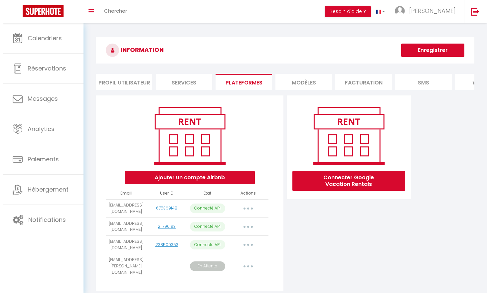
scroll to position [172, 0]
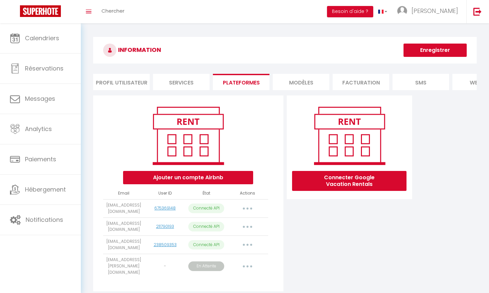
select select "65561"
select select "65562"
select select "65563"
select select "68348"
select select "77141"
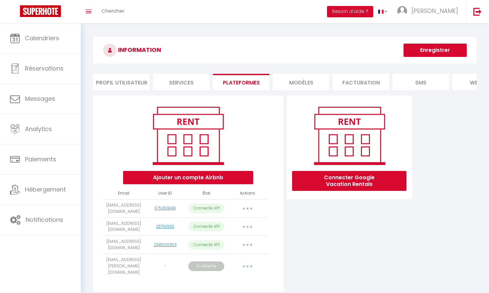
select select "78409"
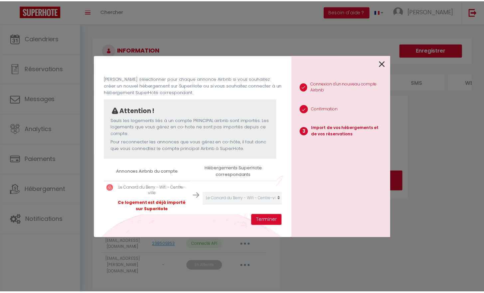
scroll to position [0, 0]
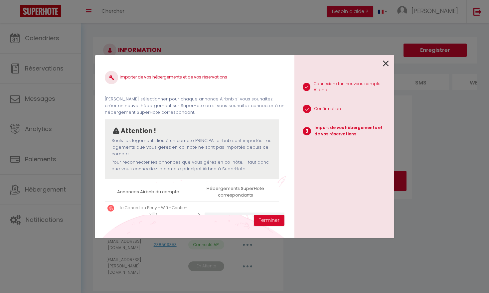
click at [382, 67] on div at bounding box center [341, 63] width 94 height 16
click at [384, 66] on icon at bounding box center [386, 64] width 6 height 10
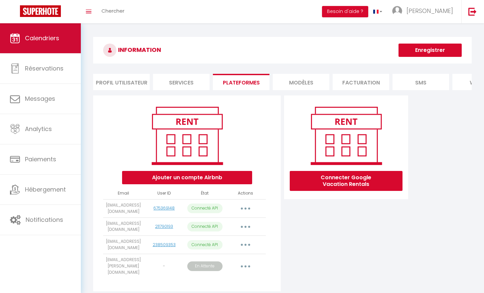
click at [51, 41] on span "Calendriers" at bounding box center [42, 38] width 34 height 8
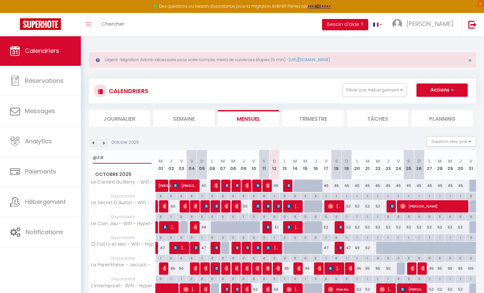
type input "@£#"
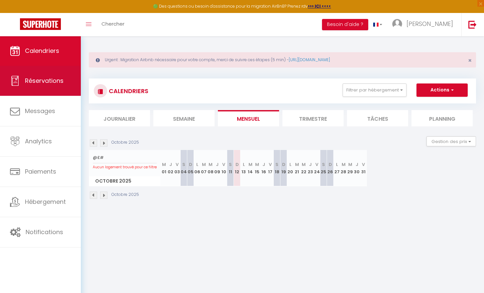
click at [11, 73] on link "Réservations" at bounding box center [40, 81] width 81 height 30
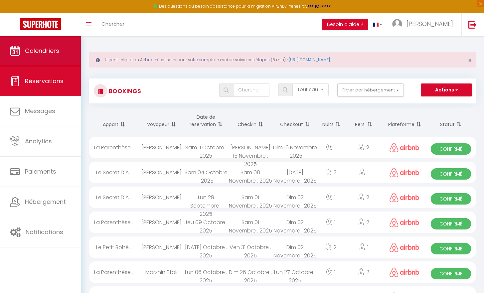
click at [37, 56] on link "Calendriers" at bounding box center [40, 51] width 81 height 30
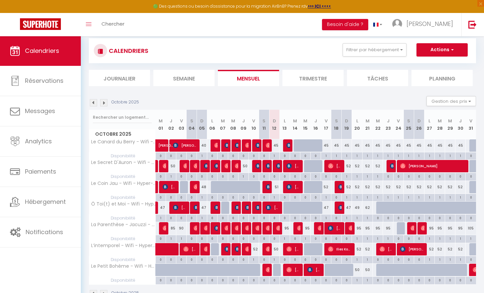
scroll to position [42, 0]
